Goal: Book appointment/travel/reservation

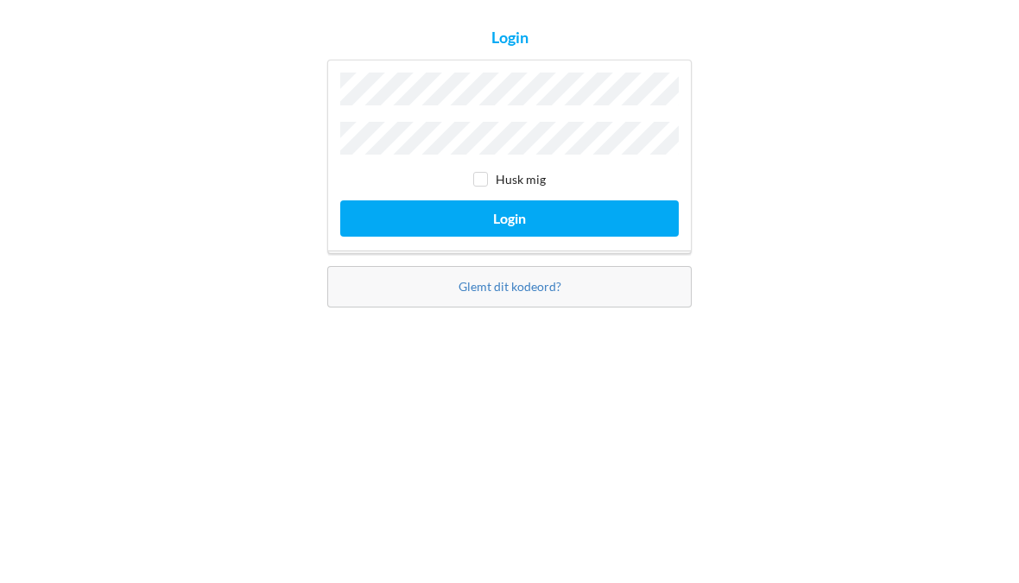
click at [462, 323] on button "Login" at bounding box center [509, 340] width 338 height 35
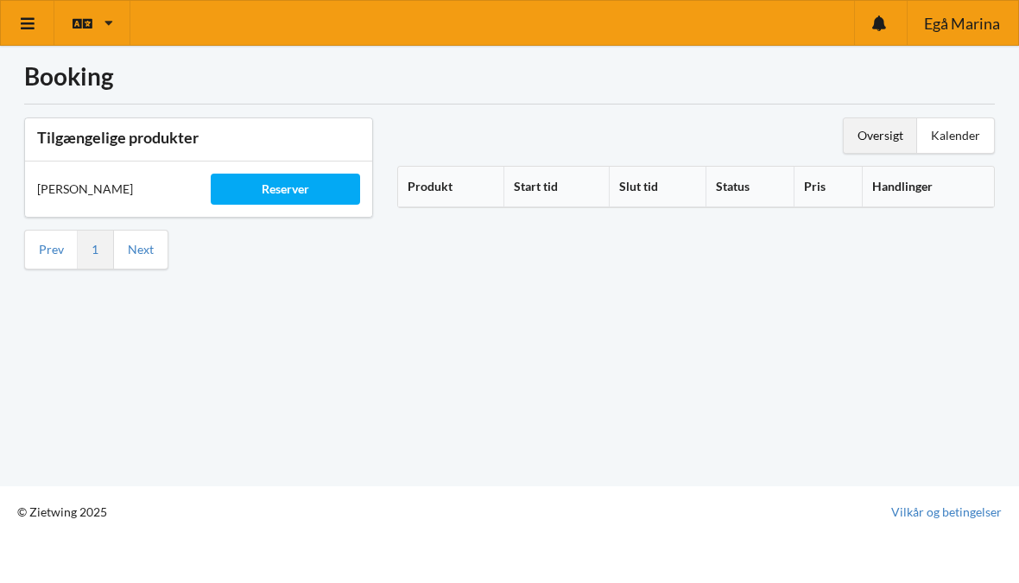
click at [277, 193] on div "Reserver" at bounding box center [285, 189] width 149 height 31
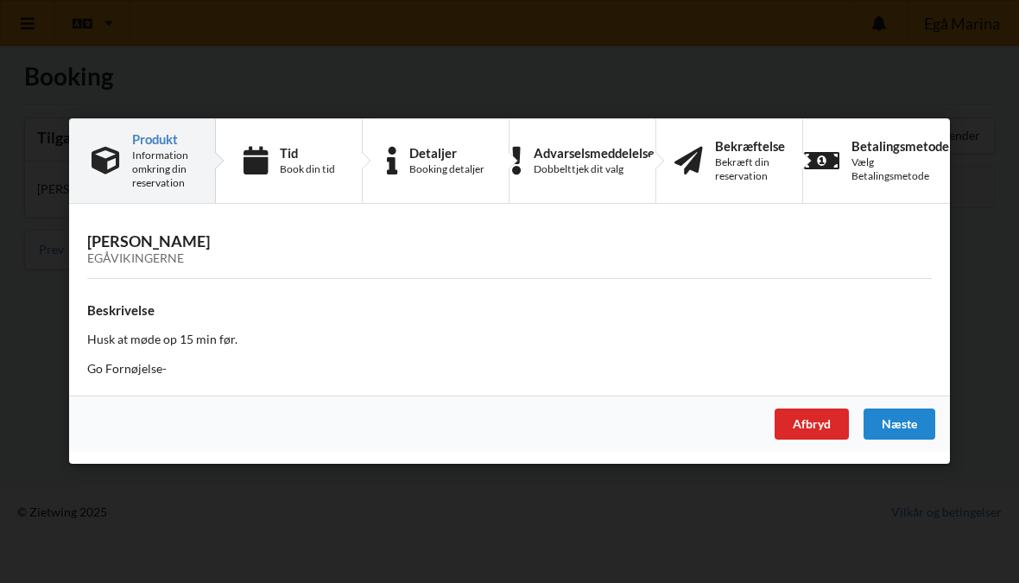
click at [901, 427] on div "Næste" at bounding box center [899, 424] width 72 height 31
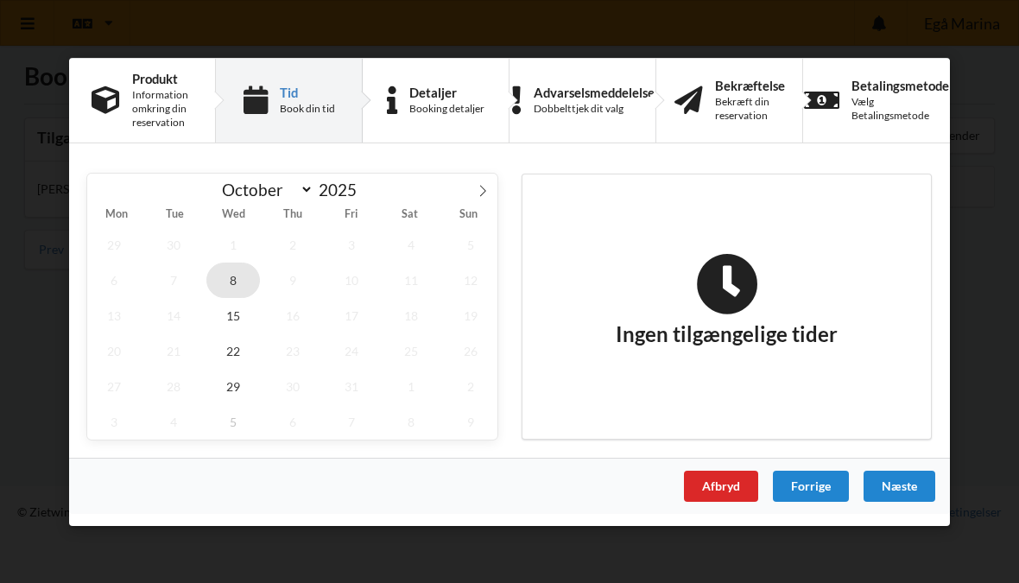
click at [233, 282] on span "8" at bounding box center [233, 279] width 54 height 35
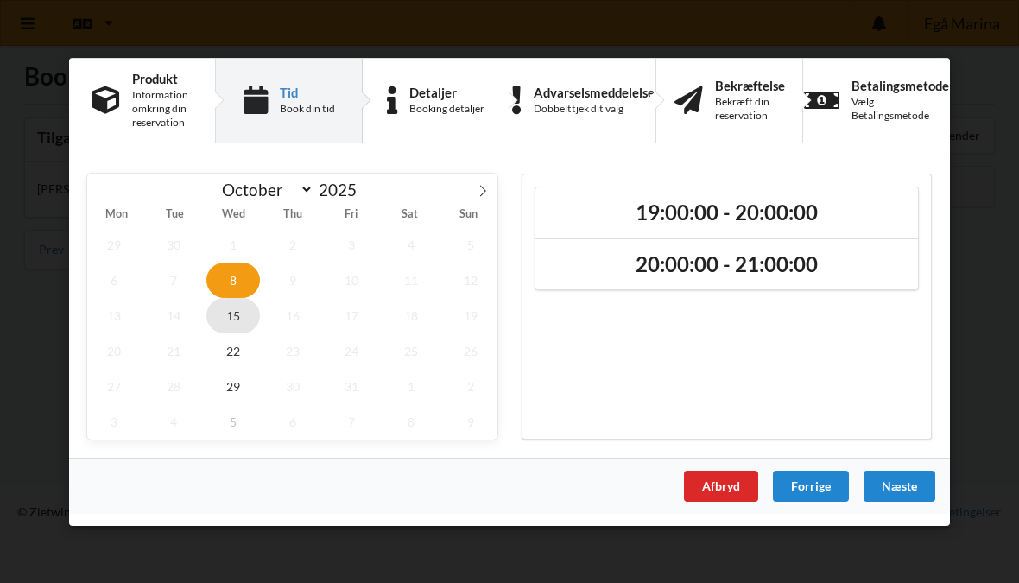
click at [237, 311] on span "15" at bounding box center [233, 314] width 54 height 35
click at [238, 352] on span "22" at bounding box center [233, 349] width 54 height 35
click at [233, 379] on span "29" at bounding box center [233, 385] width 54 height 35
click at [240, 285] on span "8" at bounding box center [233, 279] width 54 height 35
click at [655, 211] on h2 "19:00:00 - 20:00:00" at bounding box center [726, 212] width 358 height 27
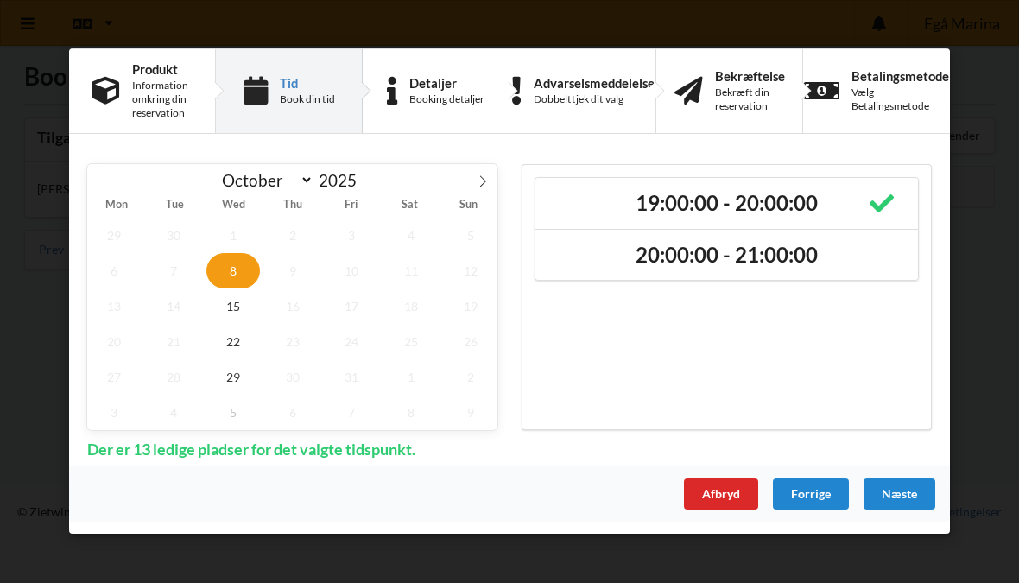
click at [905, 492] on div "Næste" at bounding box center [899, 494] width 72 height 31
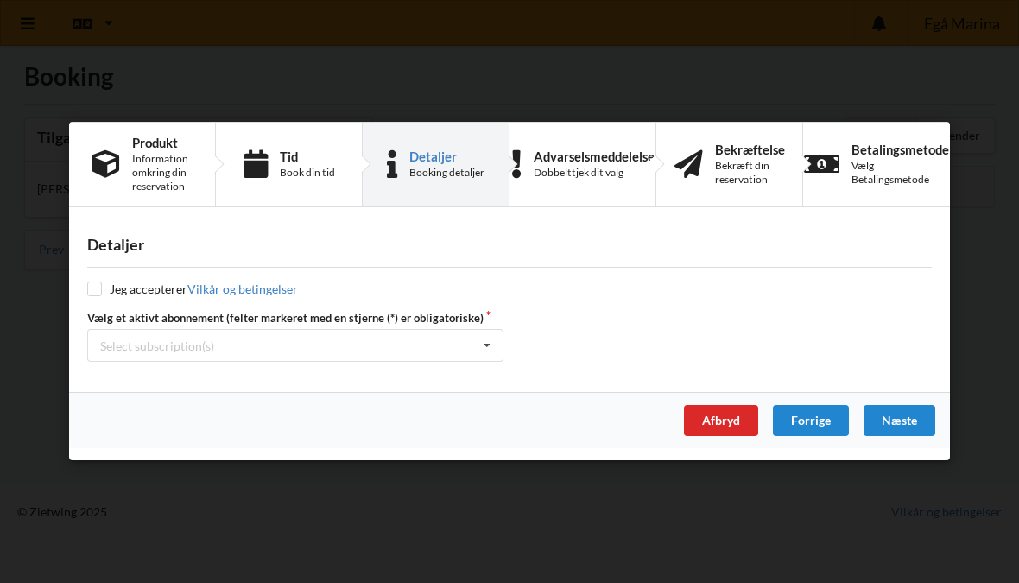
click at [94, 288] on input "checkbox" at bounding box center [94, 289] width 15 height 15
checkbox input "true"
click at [133, 344] on div "Select subscription(s)" at bounding box center [157, 345] width 114 height 15
click at [133, 375] on div "* Vinterbader" at bounding box center [295, 378] width 414 height 32
click at [904, 417] on div "Næste" at bounding box center [899, 421] width 72 height 31
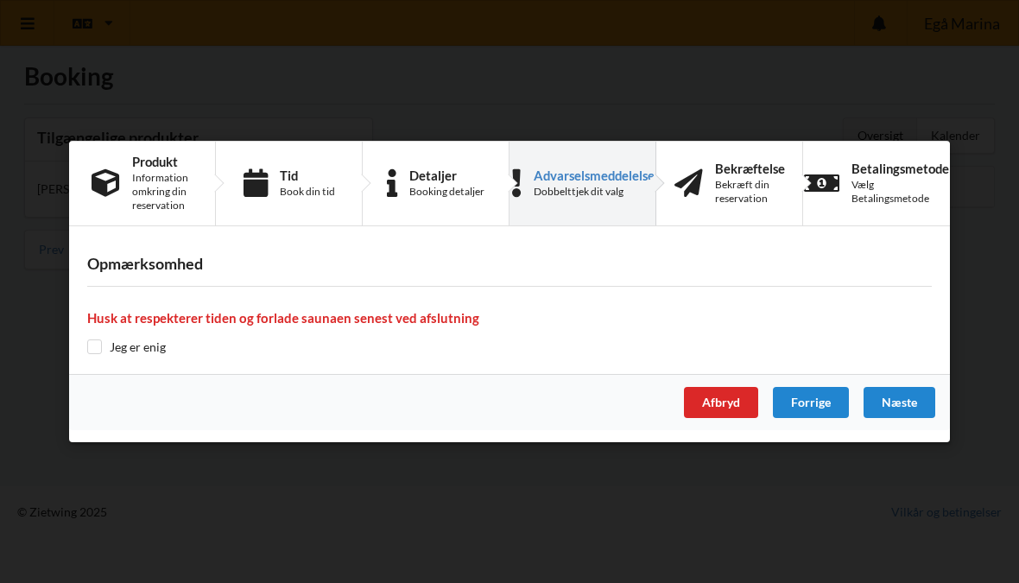
click at [98, 350] on input "checkbox" at bounding box center [94, 346] width 15 height 15
checkbox input "true"
click at [903, 402] on div "Næste" at bounding box center [899, 402] width 72 height 31
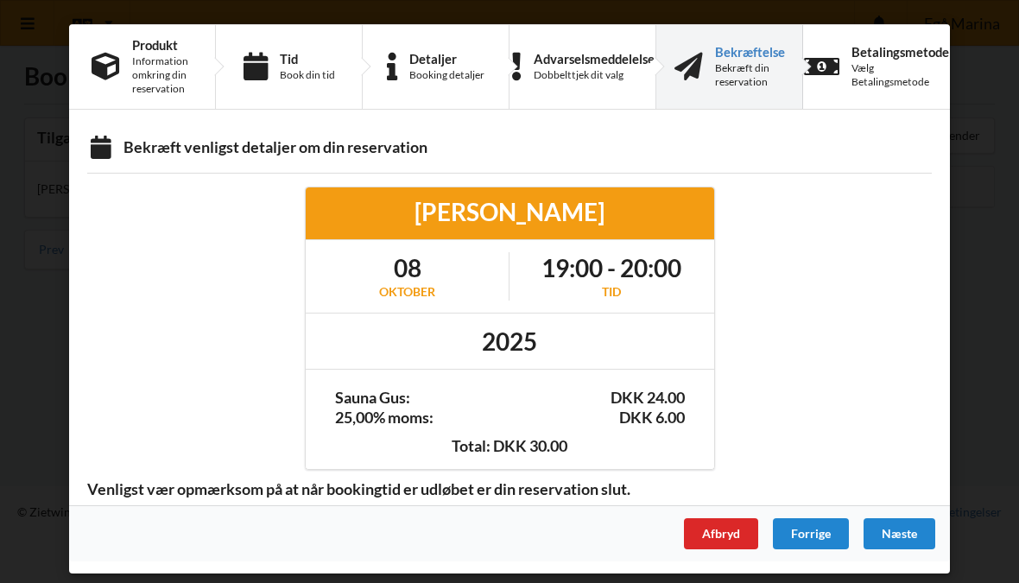
click at [903, 535] on div "Næste" at bounding box center [899, 533] width 72 height 31
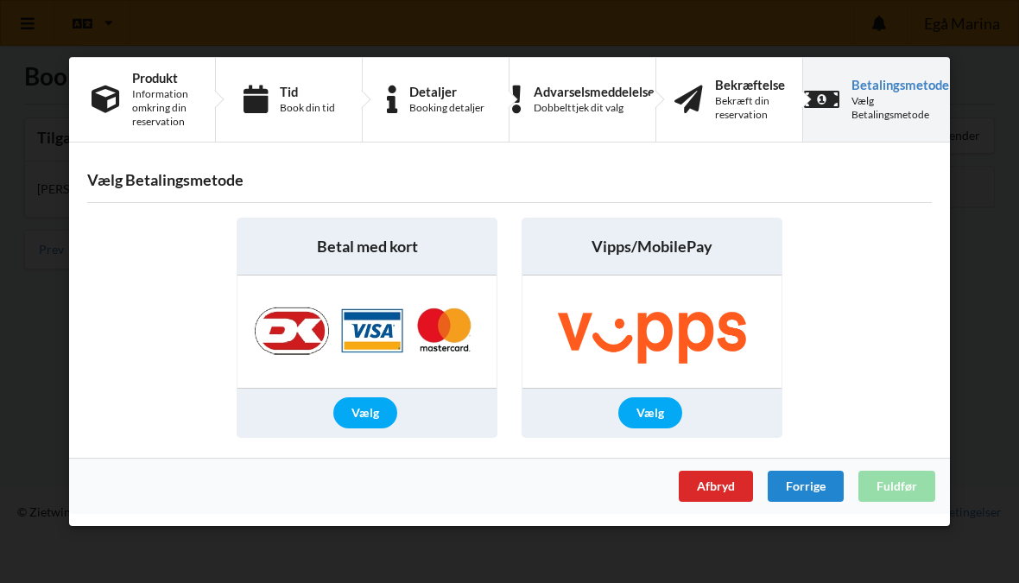
click at [654, 407] on div "Vælg" at bounding box center [650, 412] width 64 height 31
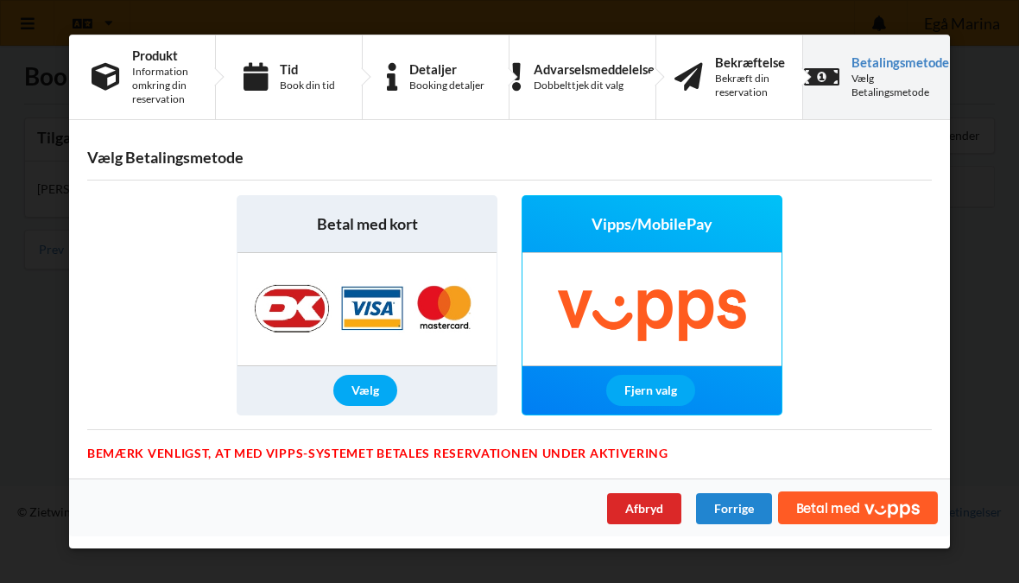
click at [838, 508] on span "Betal med" at bounding box center [828, 508] width 64 height 14
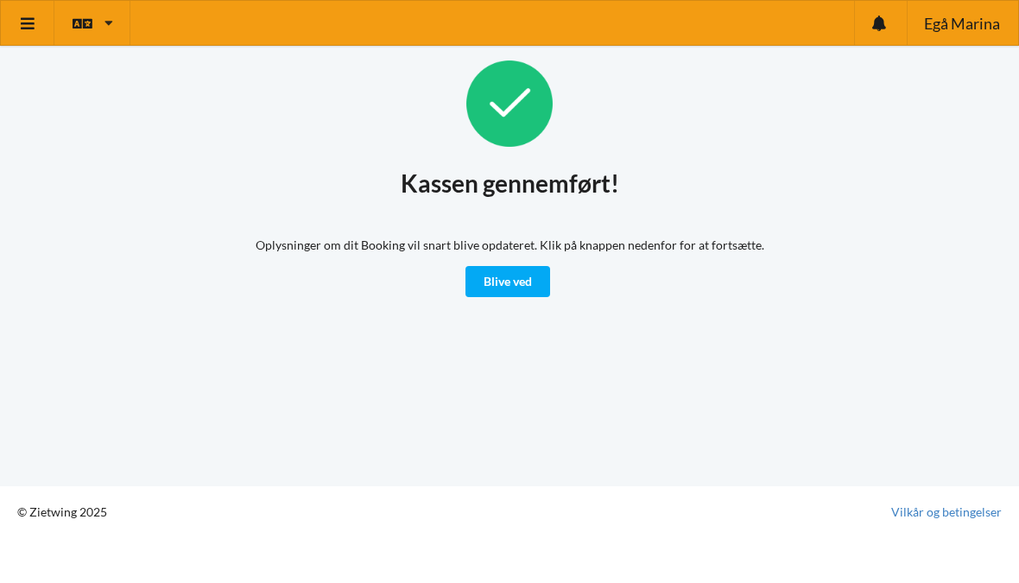
click at [512, 287] on link "Blive ved" at bounding box center [507, 281] width 85 height 31
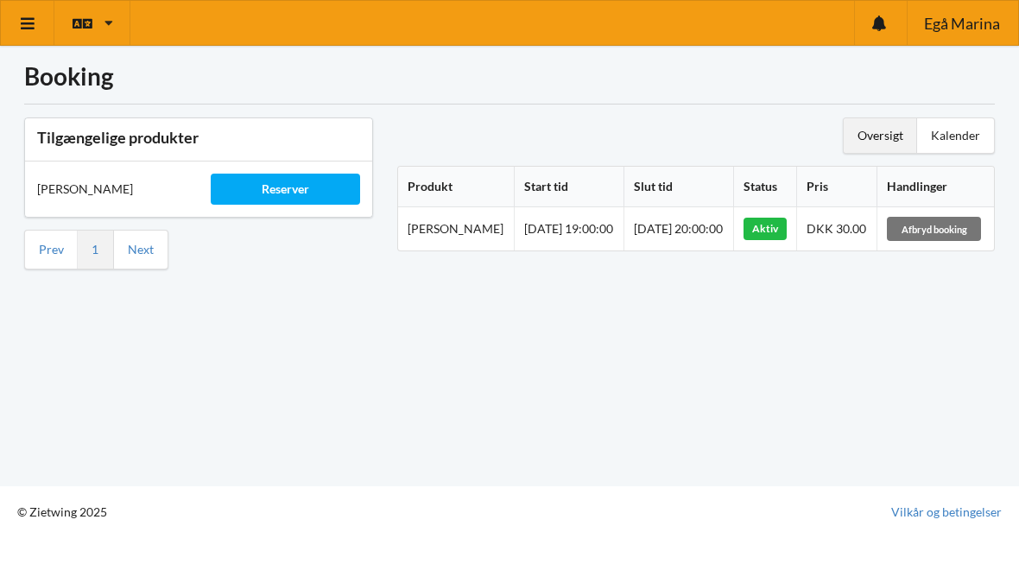
click at [25, 21] on icon at bounding box center [28, 24] width 18 height 16
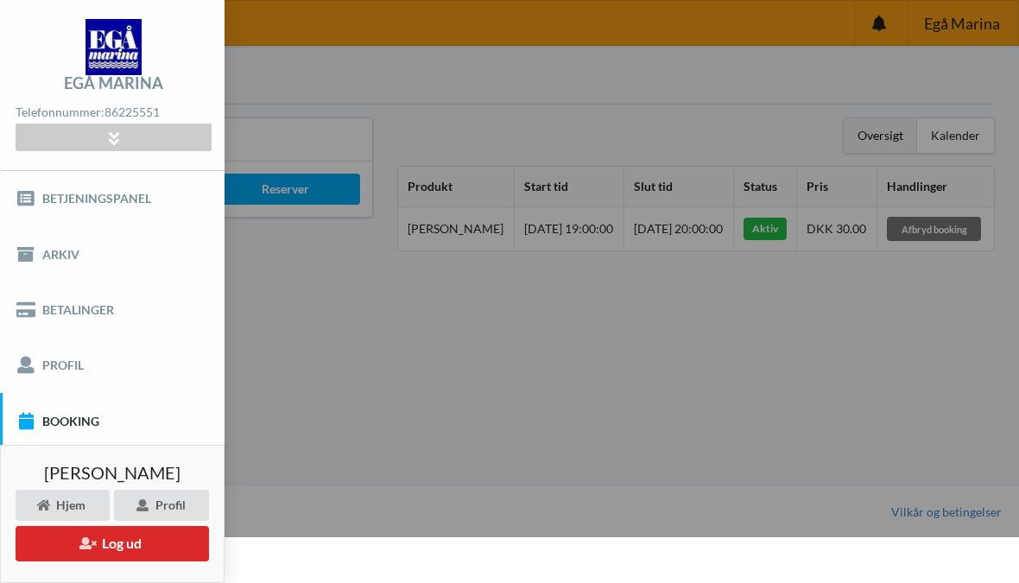
click at [91, 548] on icon at bounding box center [87, 542] width 16 height 12
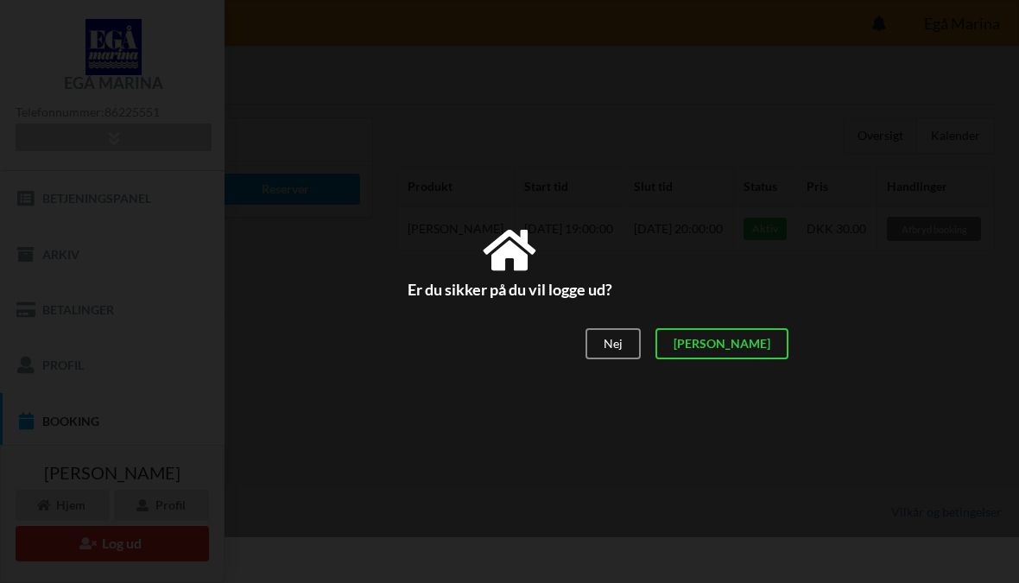
click at [768, 340] on div "[PERSON_NAME]" at bounding box center [721, 343] width 133 height 31
